Goal: Navigation & Orientation: Find specific page/section

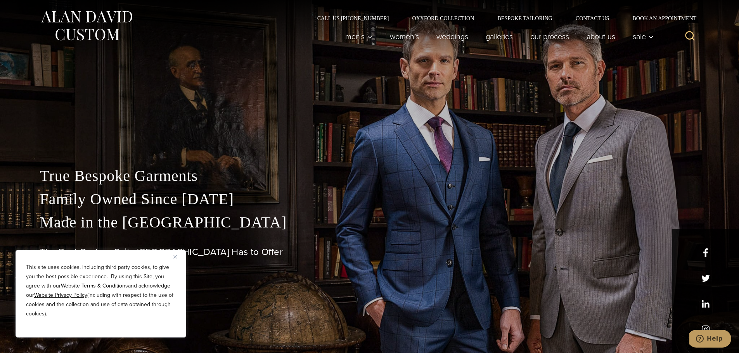
click at [178, 258] on button "Close" at bounding box center [177, 256] width 9 height 9
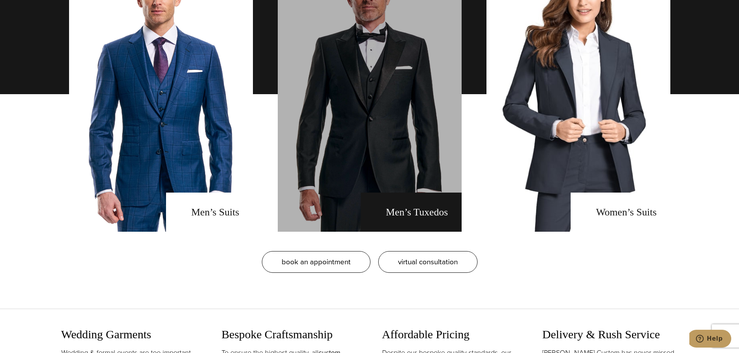
scroll to position [621, 0]
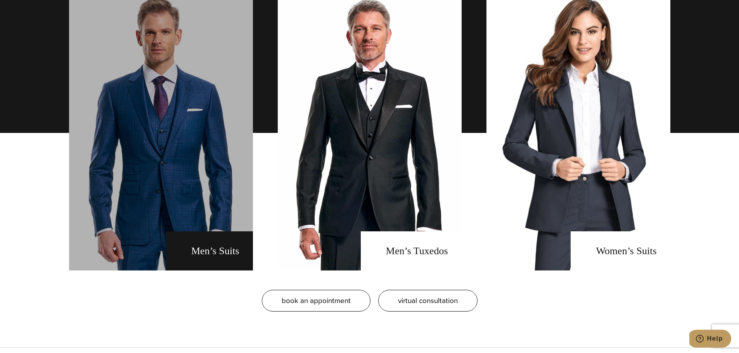
click at [205, 198] on link "men's suits" at bounding box center [161, 132] width 184 height 275
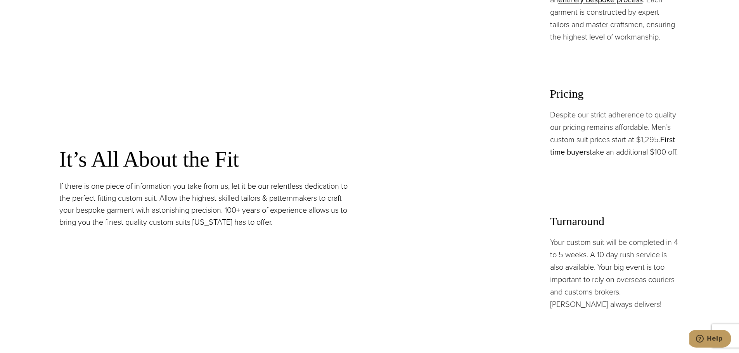
scroll to position [621, 0]
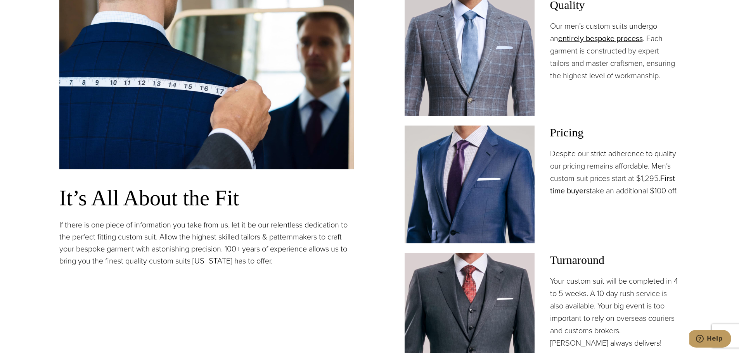
click at [665, 180] on link "First time buyers" at bounding box center [612, 185] width 125 height 24
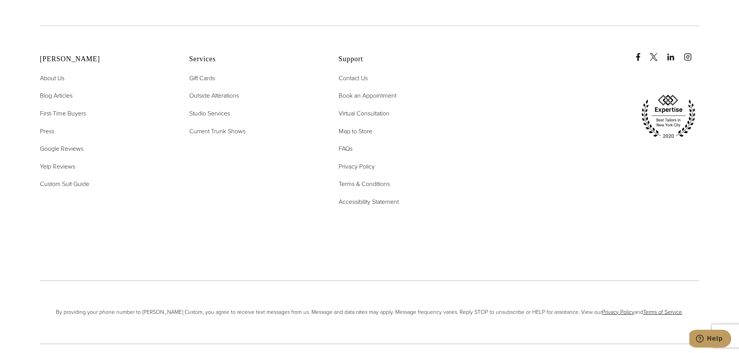
scroll to position [1846, 0]
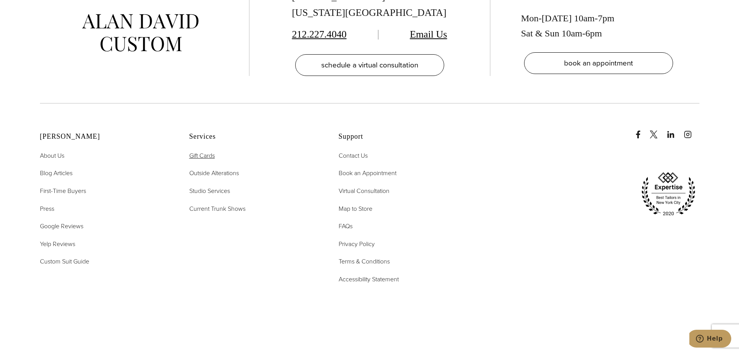
click at [210, 151] on span "Gift Cards" at bounding box center [202, 155] width 26 height 9
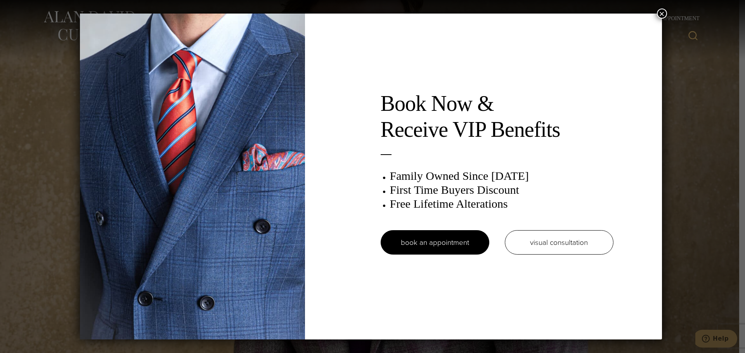
click at [663, 12] on button "×" at bounding box center [662, 14] width 10 height 10
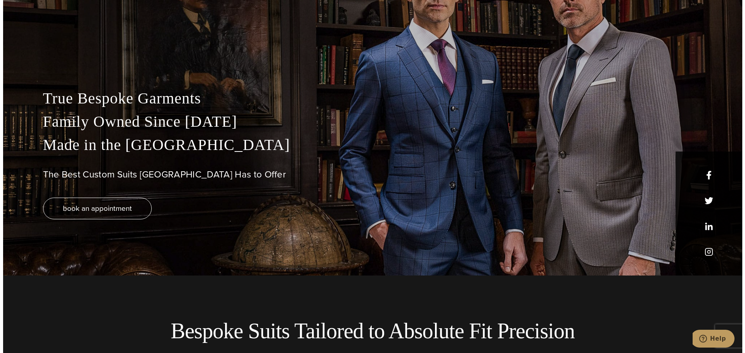
scroll to position [39, 0]
